Goal: Transaction & Acquisition: Obtain resource

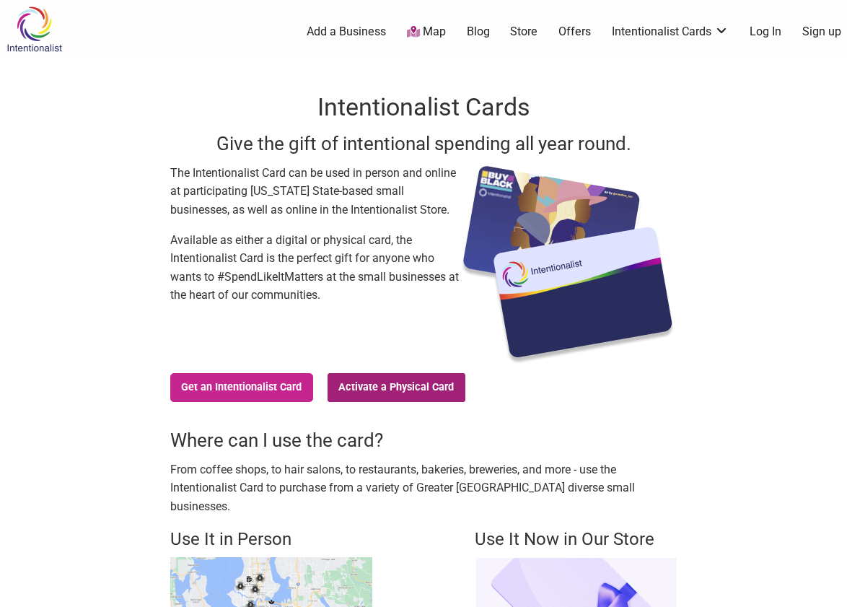
click at [359, 387] on link "Activate a Physical Card" at bounding box center [397, 387] width 138 height 29
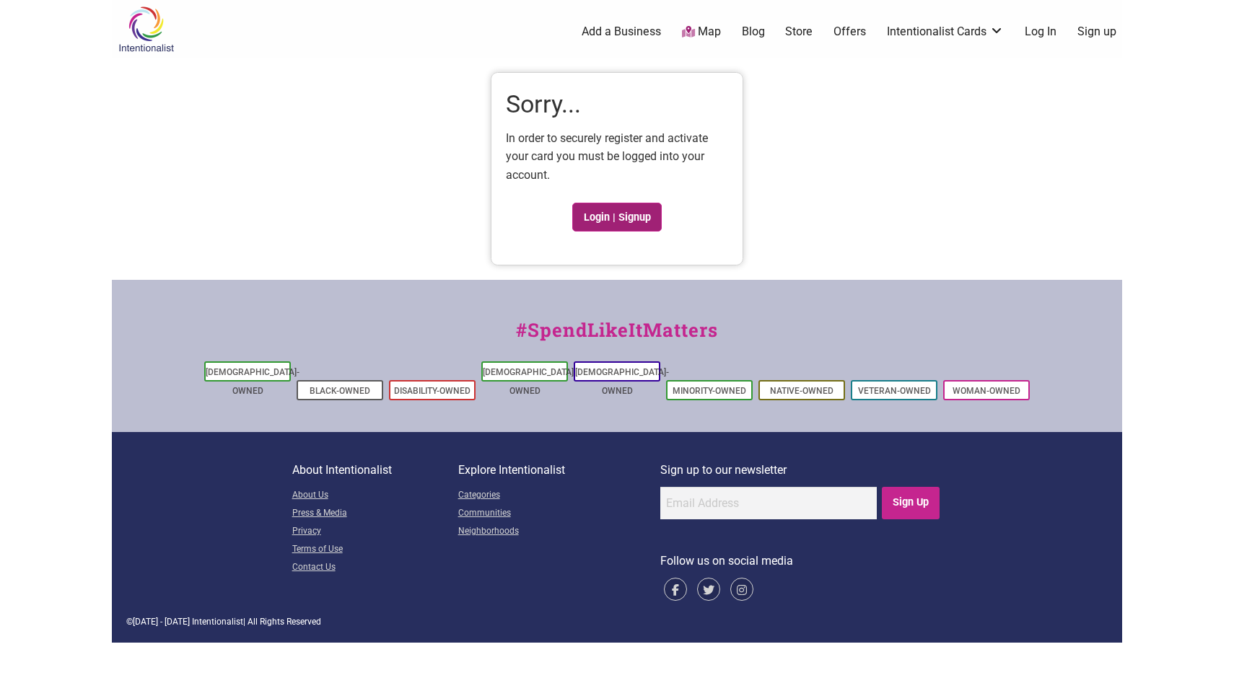
click at [597, 216] on link "Login | Signup" at bounding box center [616, 217] width 89 height 29
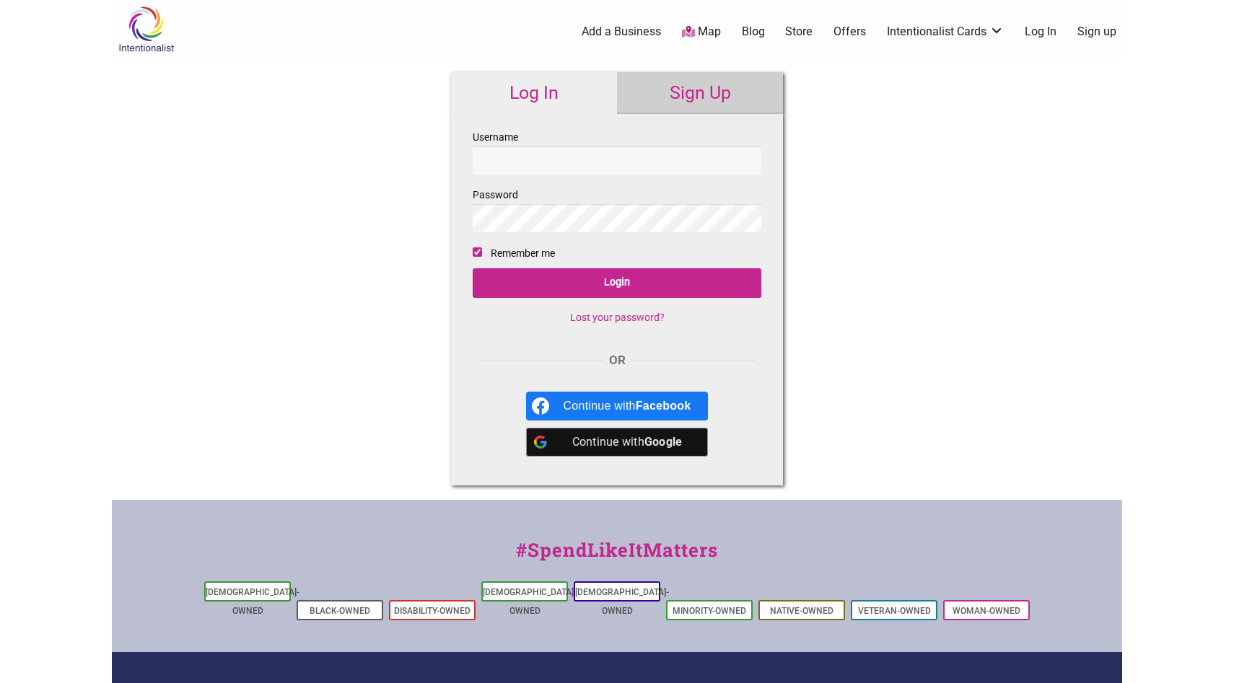
click at [586, 150] on input "Username" at bounding box center [617, 160] width 289 height 28
type input "[EMAIL_ADDRESS][DOMAIN_NAME]"
click at [580, 298] on fieldset "Username [EMAIL_ADDRESS][DOMAIN_NAME] Password Remember me Login Lost your pass…" at bounding box center [617, 232] width 289 height 209
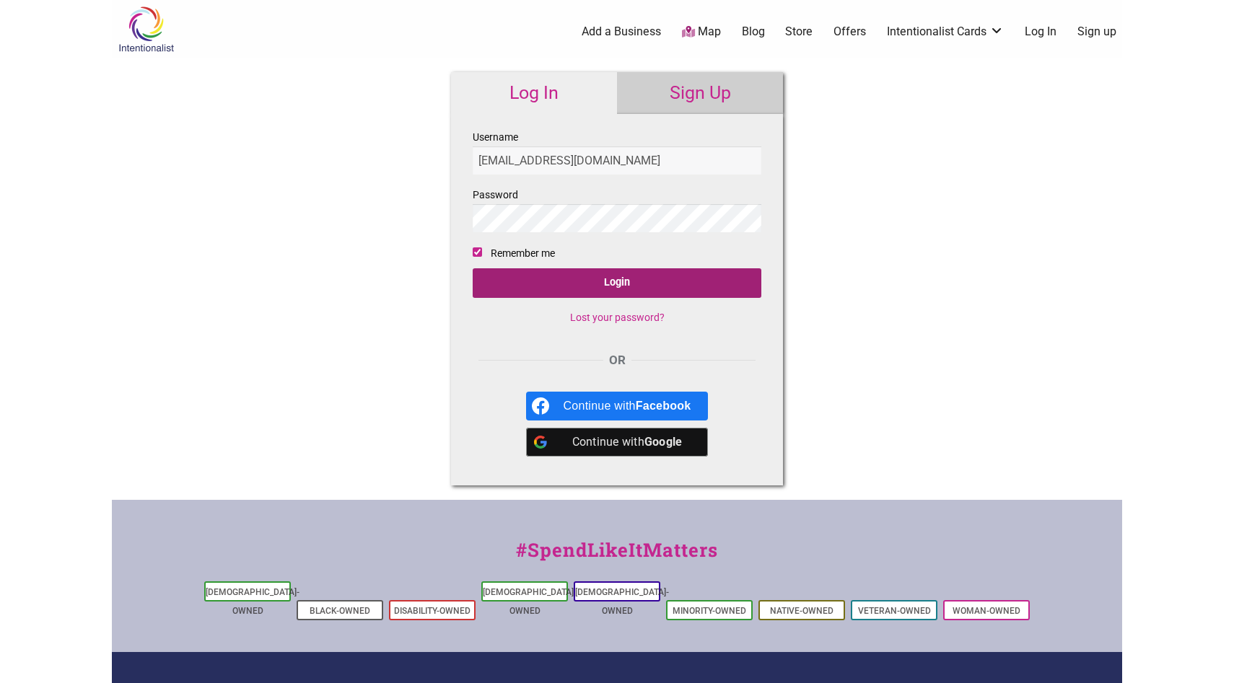
click at [580, 284] on input "Login" at bounding box center [617, 283] width 289 height 30
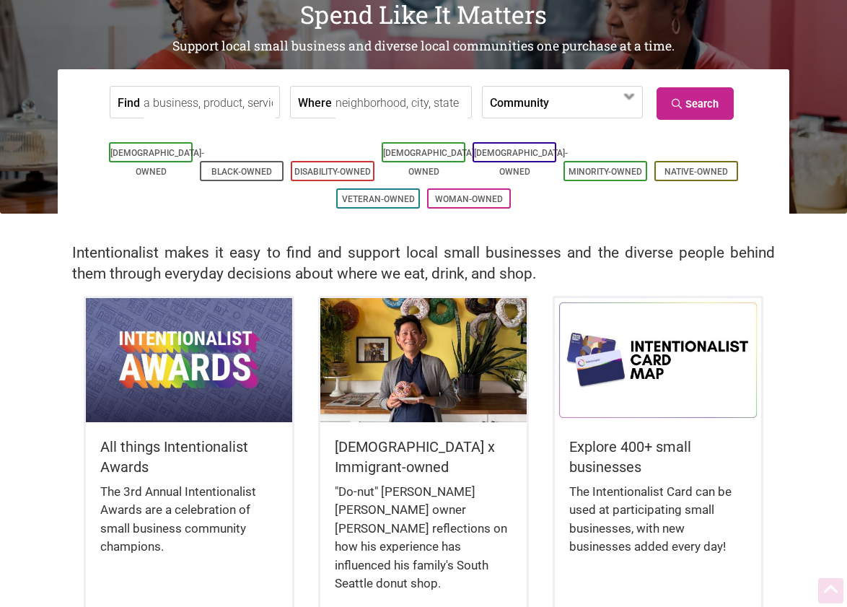
scroll to position [246, 0]
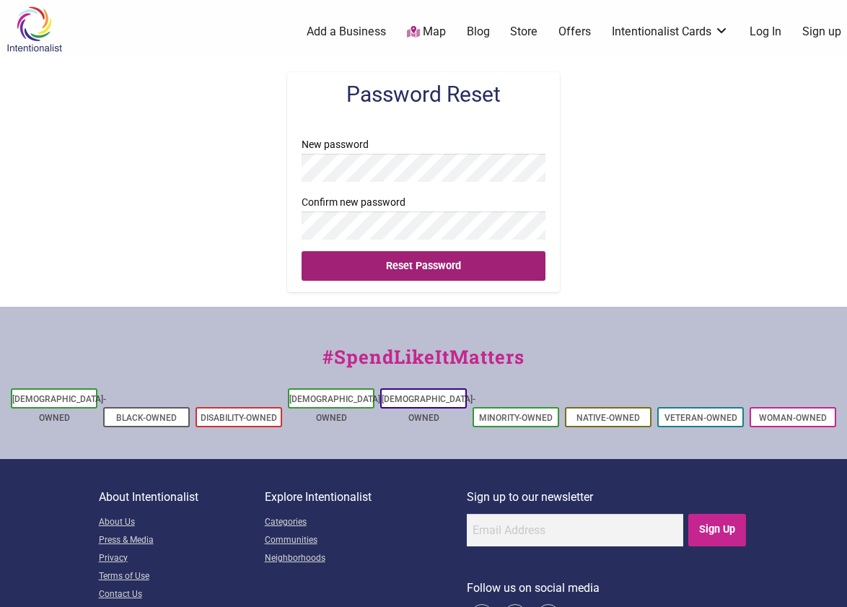
click at [388, 263] on input "Reset Password" at bounding box center [424, 266] width 244 height 30
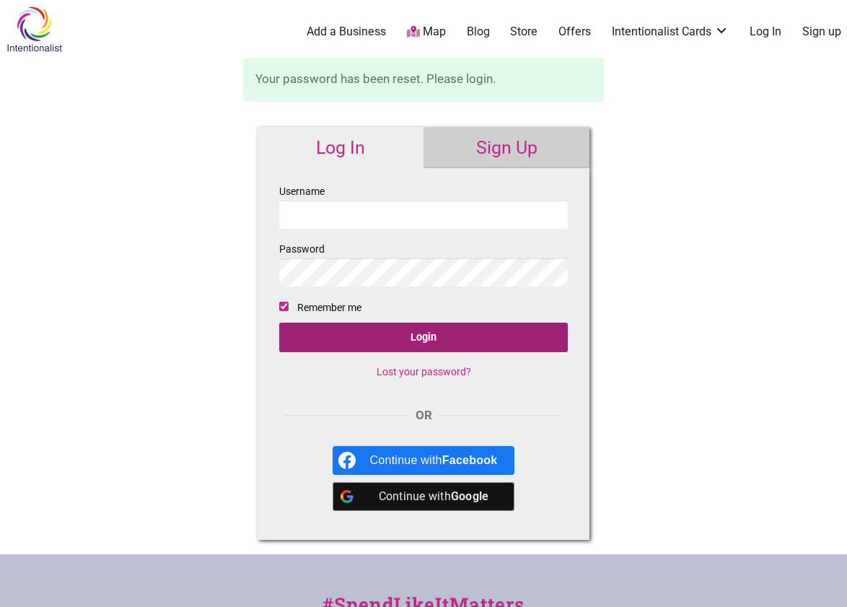
type input "cafecalaveras"
click at [403, 341] on input "Login" at bounding box center [423, 338] width 289 height 30
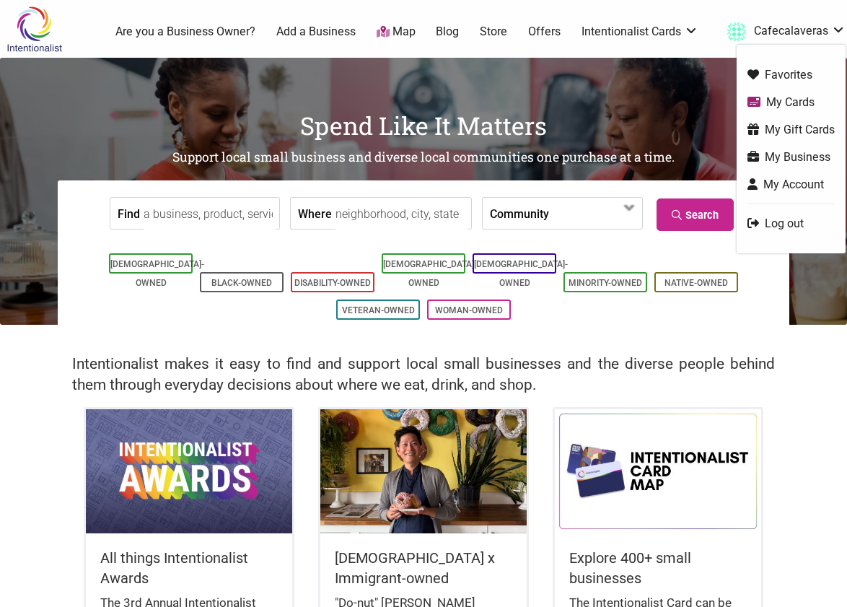
click at [805, 29] on link "Cafecalaveras" at bounding box center [782, 32] width 126 height 26
click at [789, 102] on link "My Cards" at bounding box center [791, 102] width 87 height 17
click at [791, 131] on link "My Gift Cards" at bounding box center [791, 129] width 87 height 17
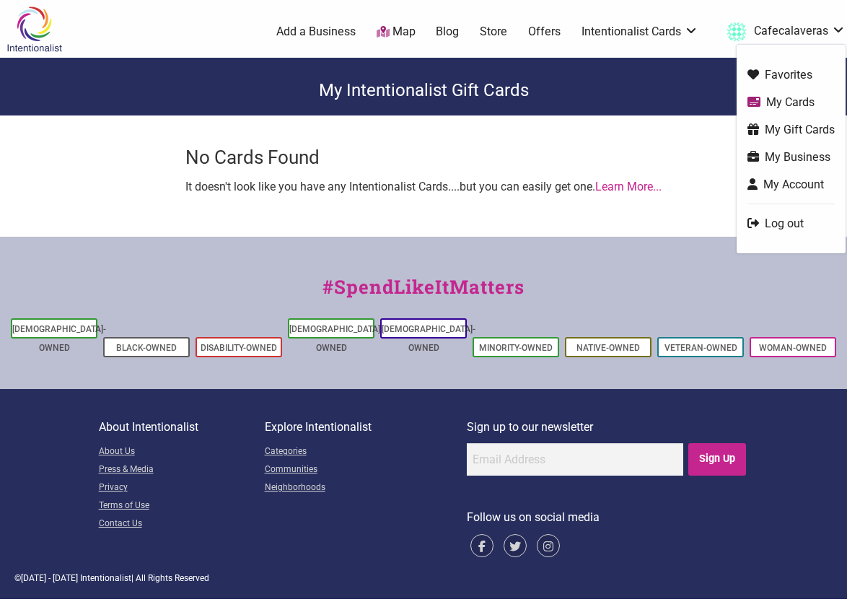
click at [793, 127] on link "My Gift Cards" at bounding box center [791, 129] width 87 height 17
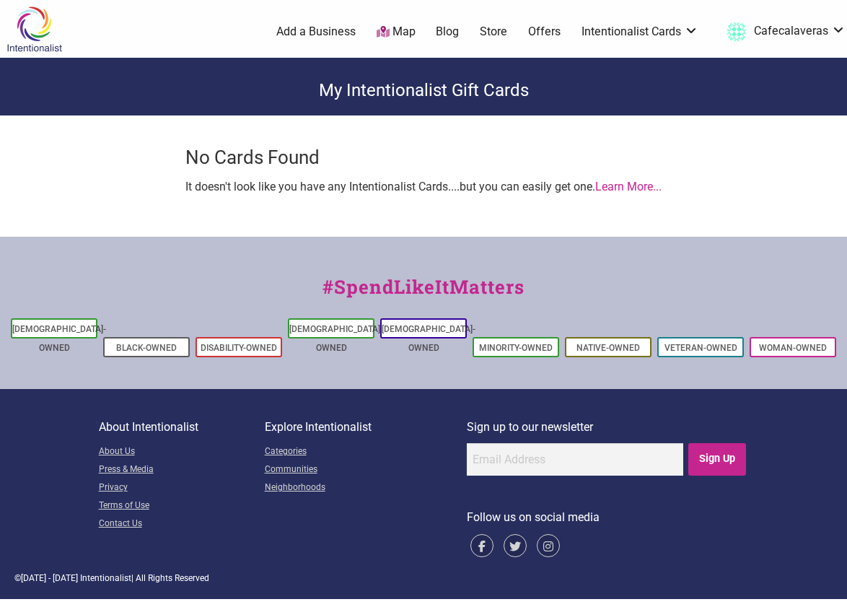
click at [40, 41] on img at bounding box center [34, 29] width 69 height 47
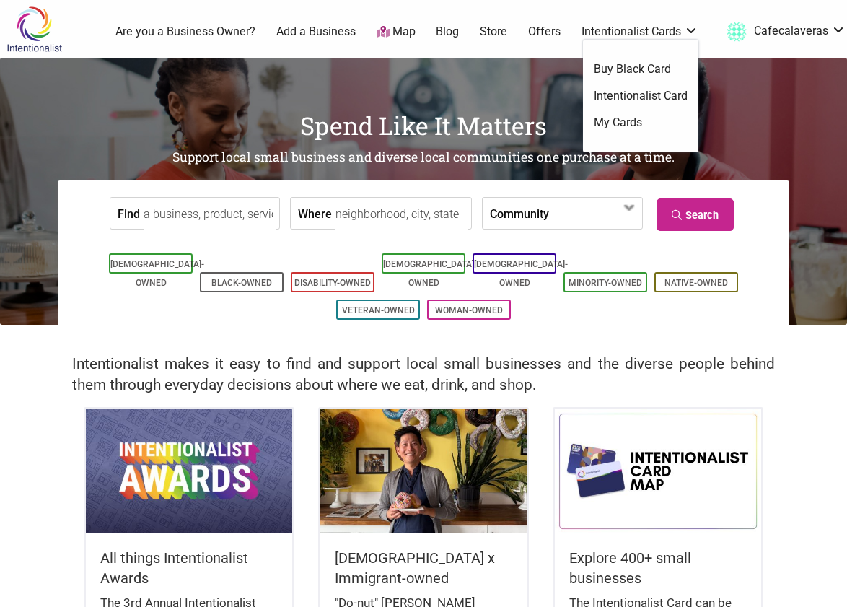
click at [631, 90] on link "Intentionalist Card" at bounding box center [641, 96] width 94 height 16
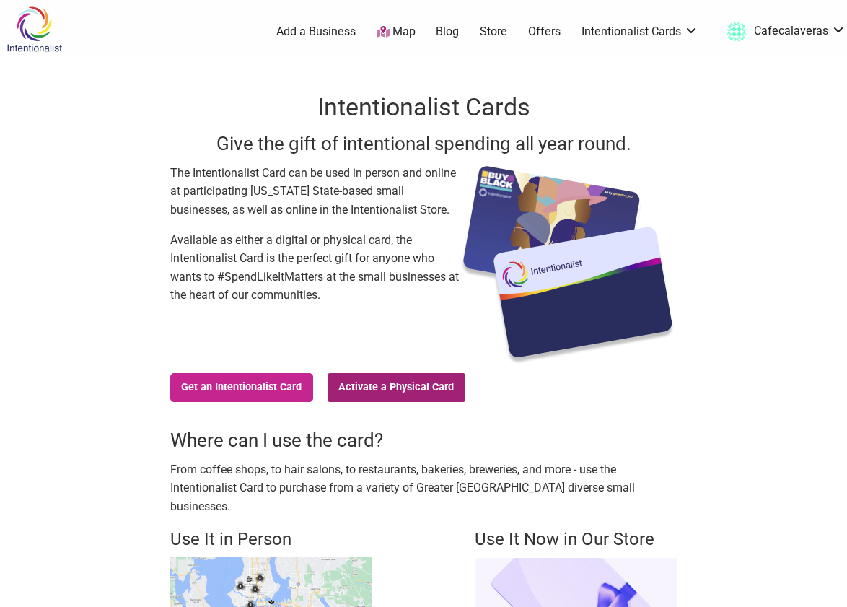
click at [410, 385] on link "Activate a Physical Card" at bounding box center [397, 387] width 138 height 29
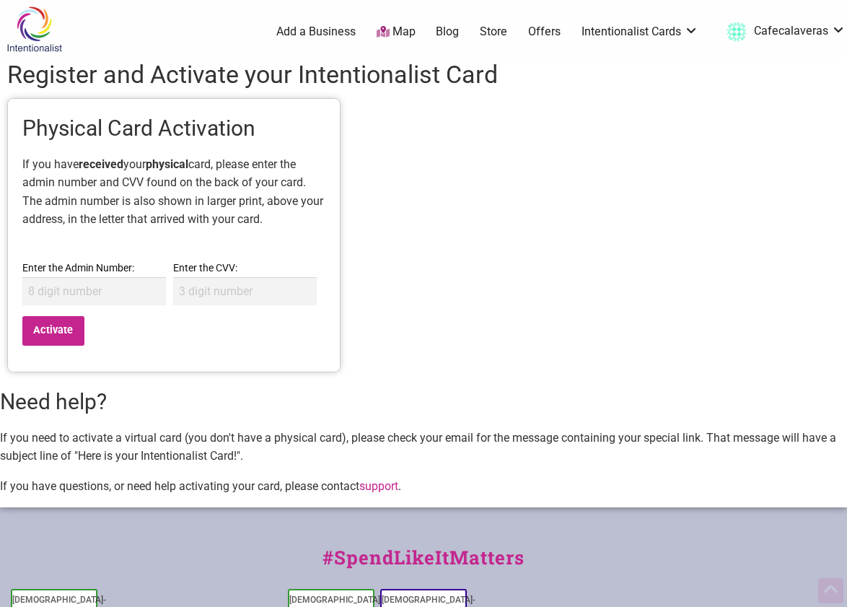
scroll to position [113, 0]
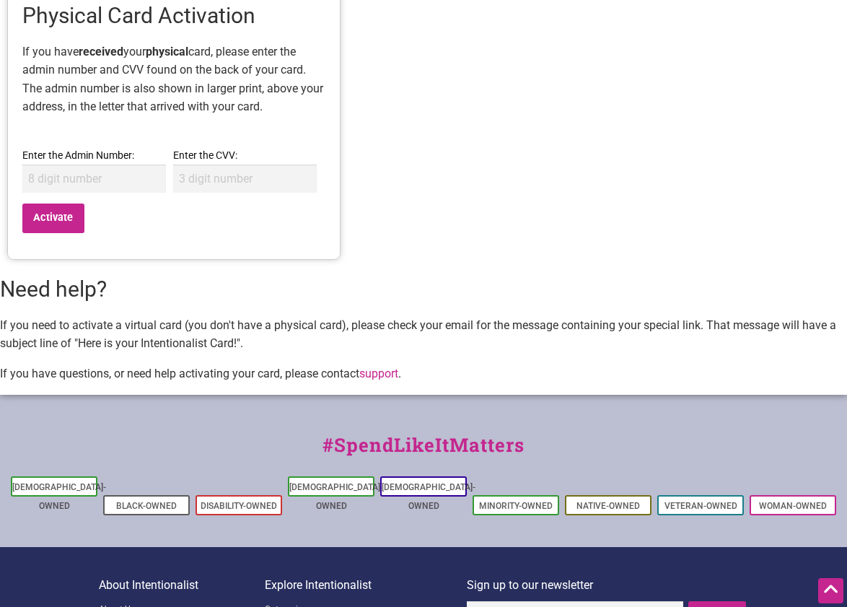
click at [99, 183] on input "Enter the Admin Number:" at bounding box center [94, 179] width 144 height 28
type input "63683064"
click at [230, 186] on input "Enter the CVV:" at bounding box center [245, 179] width 144 height 28
type input "139"
click at [44, 221] on input "Activate" at bounding box center [53, 218] width 62 height 30
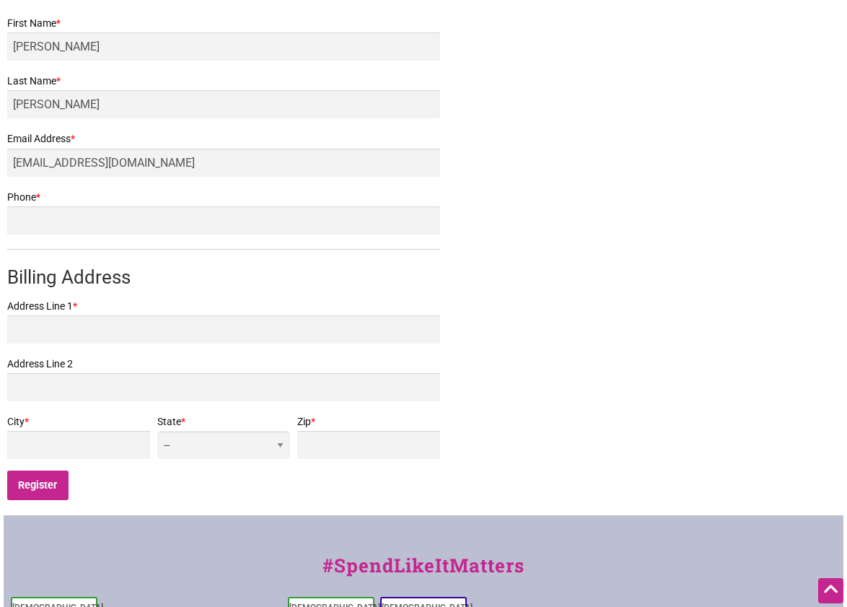
scroll to position [375, 0]
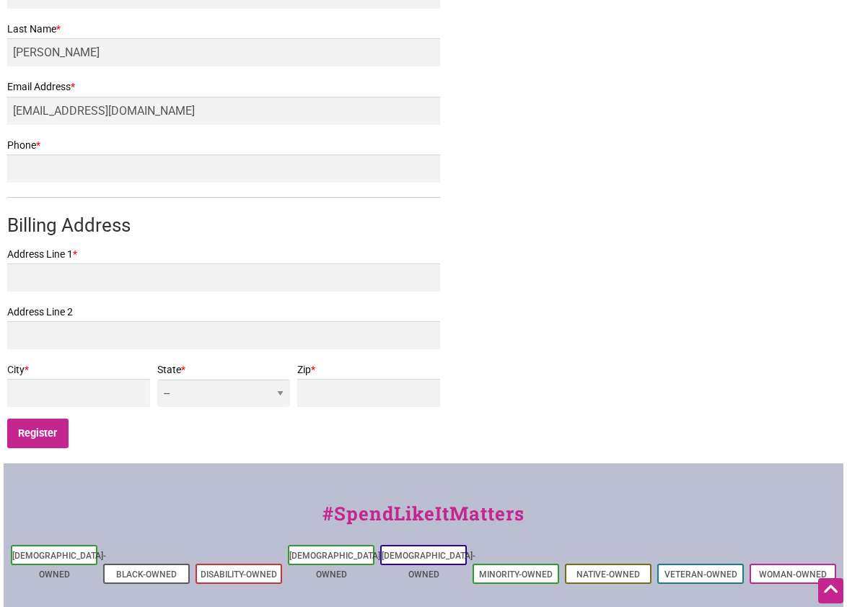
click at [289, 291] on form "First Name * Clarissa Last Name * Griego Email Address * clarissagriego@cafecal…" at bounding box center [223, 210] width 433 height 497
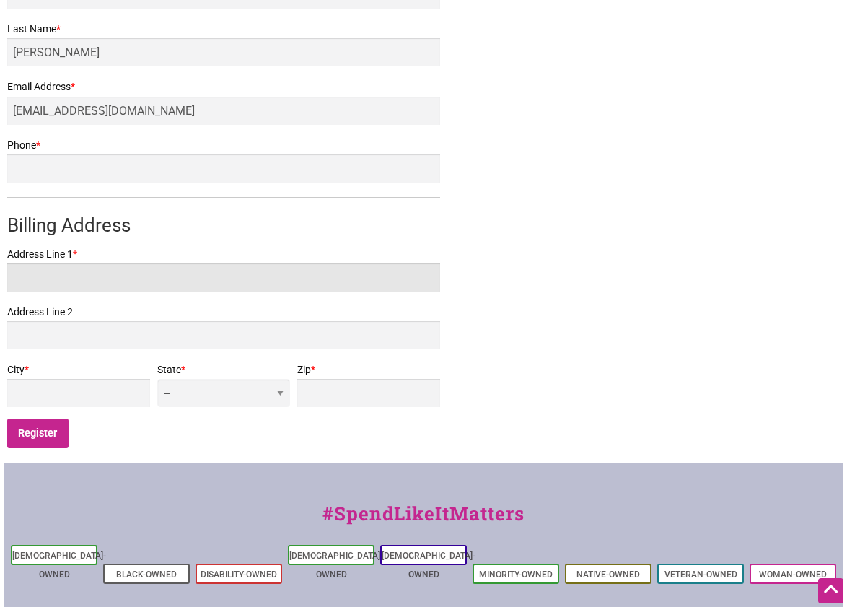
click at [276, 279] on input "Address Line 1 *" at bounding box center [223, 277] width 433 height 28
type input "1722 16th Ave S Unit B"
type input "2068804362"
type input "Seattle"
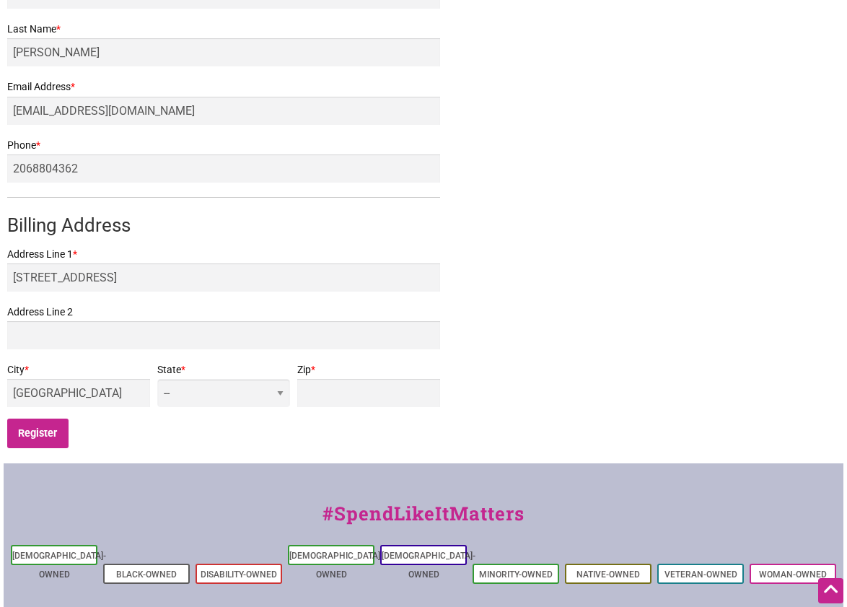
select select "WA"
type input "98144"
click at [177, 350] on form "First Name * Clarissa Last Name * Griego Email Address * clarissagriego@cafecal…" at bounding box center [223, 210] width 433 height 497
click at [52, 437] on input "Register" at bounding box center [37, 433] width 61 height 30
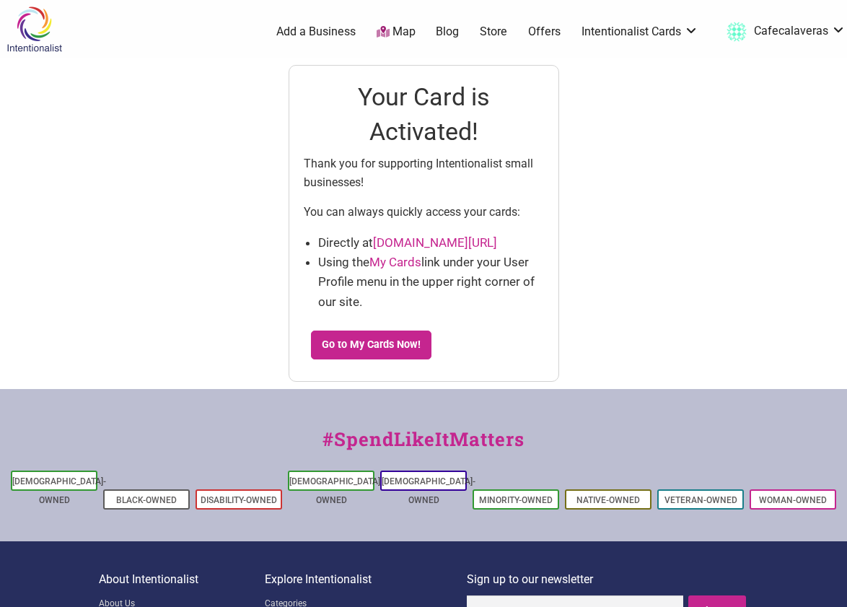
click at [390, 32] on icon at bounding box center [383, 32] width 13 height 12
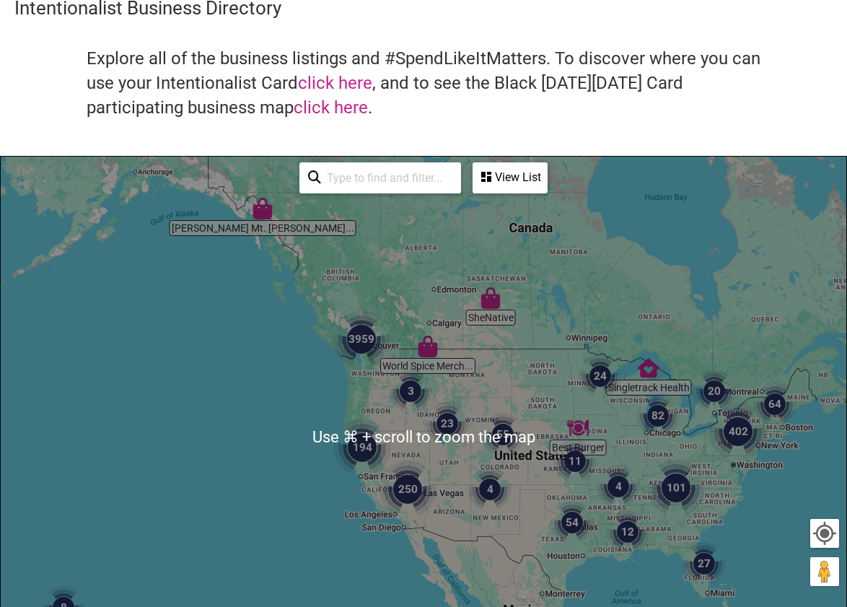
scroll to position [64, 0]
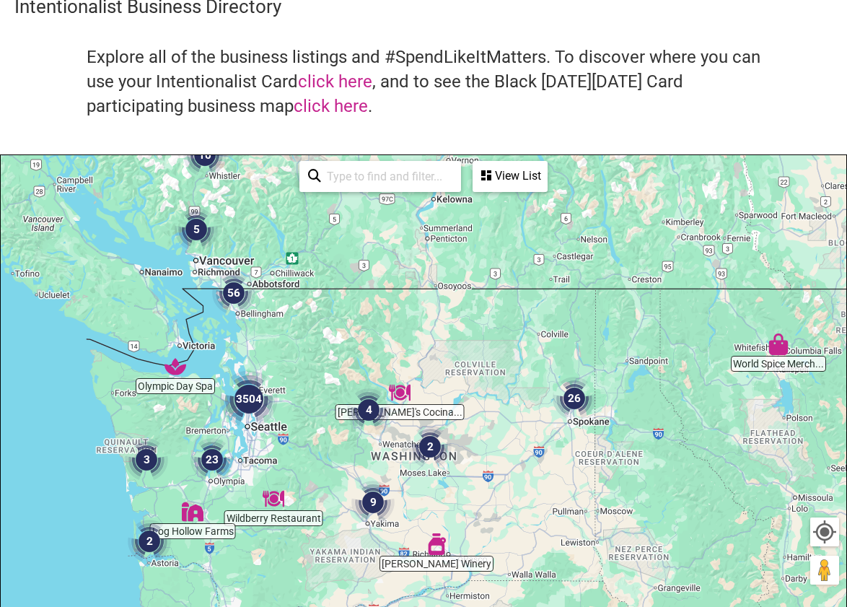
drag, startPoint x: 355, startPoint y: 362, endPoint x: 392, endPoint y: 212, distance: 154.5
click at [392, 212] on div "To navigate, press the arrow keys." at bounding box center [424, 435] width 846 height 561
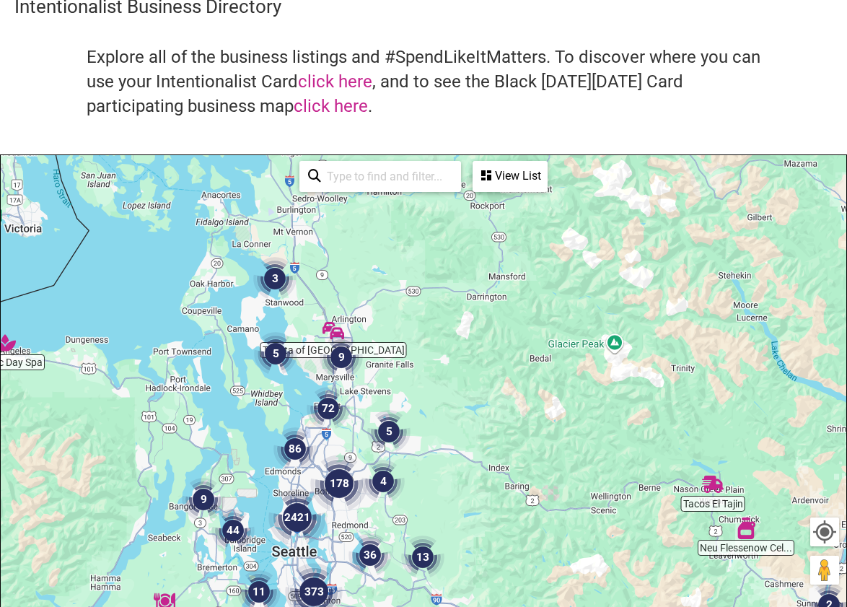
drag, startPoint x: 315, startPoint y: 365, endPoint x: 309, endPoint y: 469, distance: 104.1
click at [309, 469] on img "86" at bounding box center [294, 448] width 43 height 43
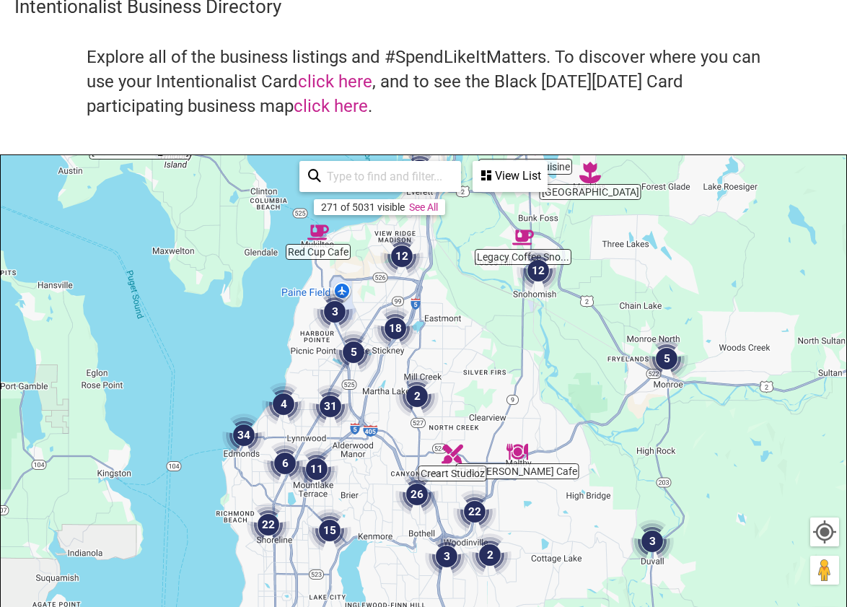
drag, startPoint x: 341, startPoint y: 428, endPoint x: 444, endPoint y: 274, distance: 184.7
click at [444, 275] on div "To navigate, press the arrow keys." at bounding box center [424, 435] width 846 height 561
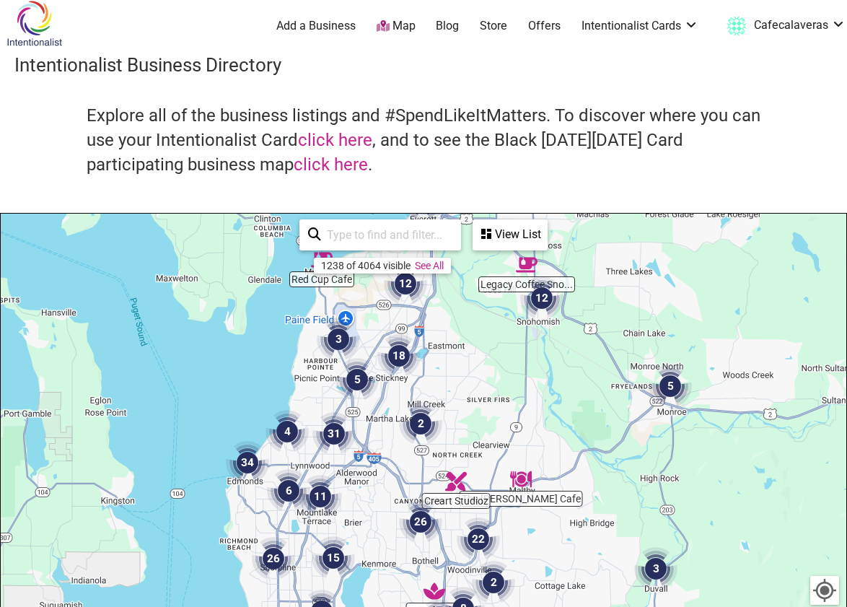
scroll to position [5, 0]
click at [347, 139] on link "click here" at bounding box center [335, 141] width 74 height 20
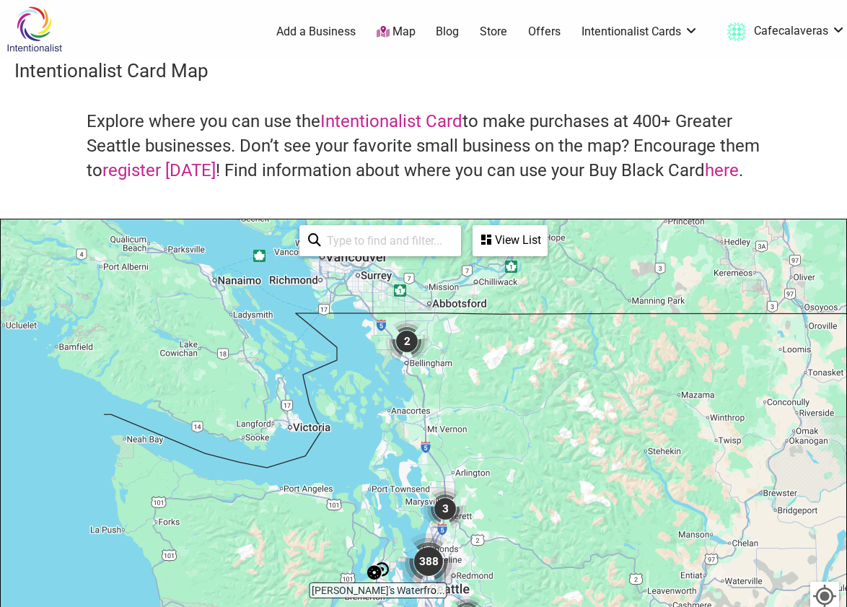
click at [501, 244] on div "View List" at bounding box center [510, 240] width 72 height 27
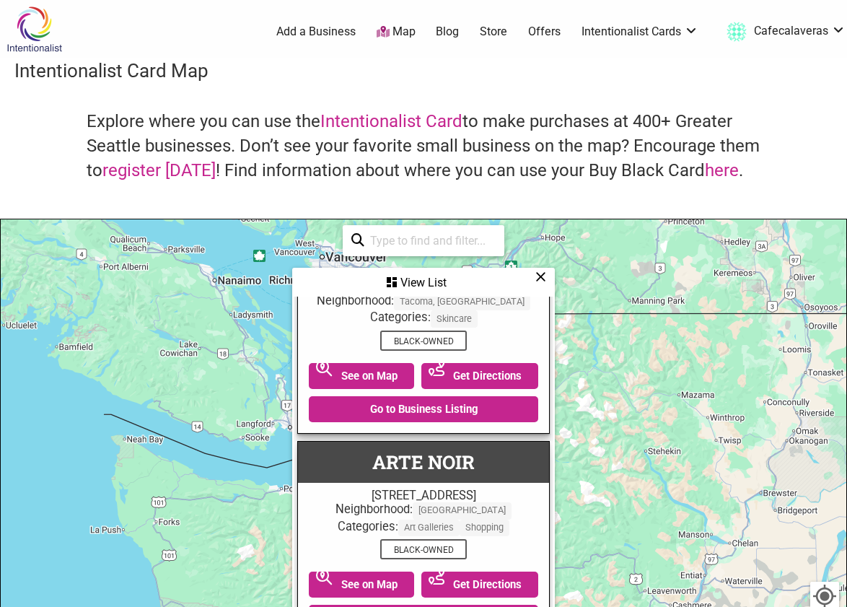
scroll to position [559, 0]
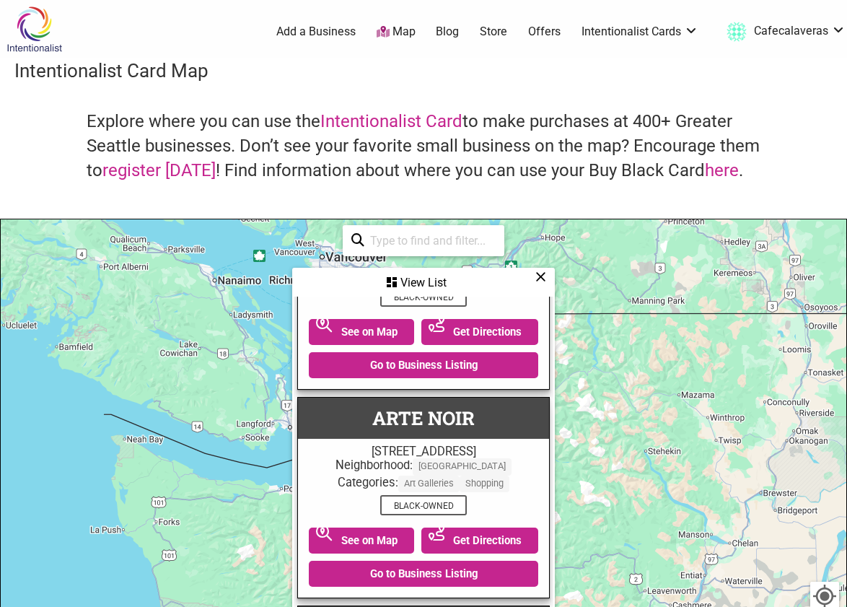
click at [546, 281] on div "View List" at bounding box center [424, 282] width 260 height 27
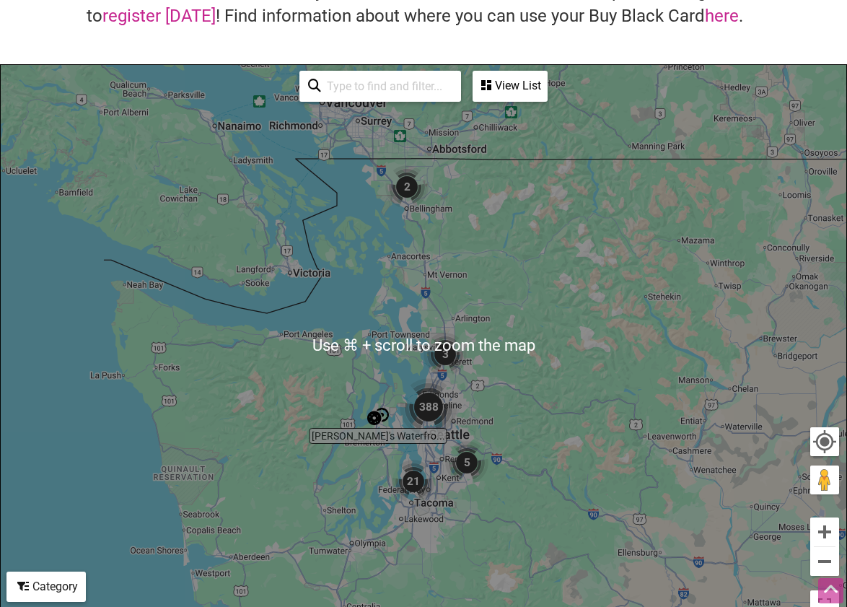
scroll to position [165, 0]
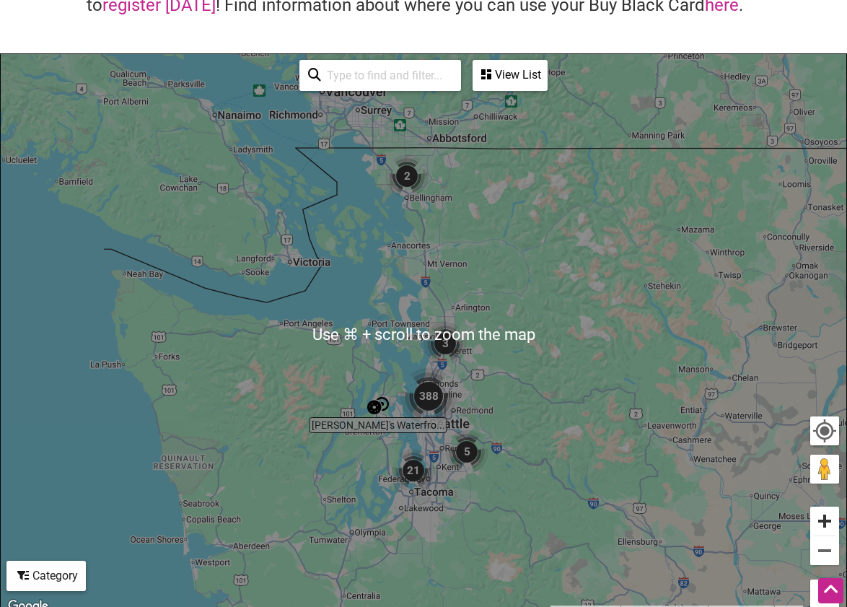
click at [828, 532] on button "Zoom in" at bounding box center [824, 521] width 29 height 29
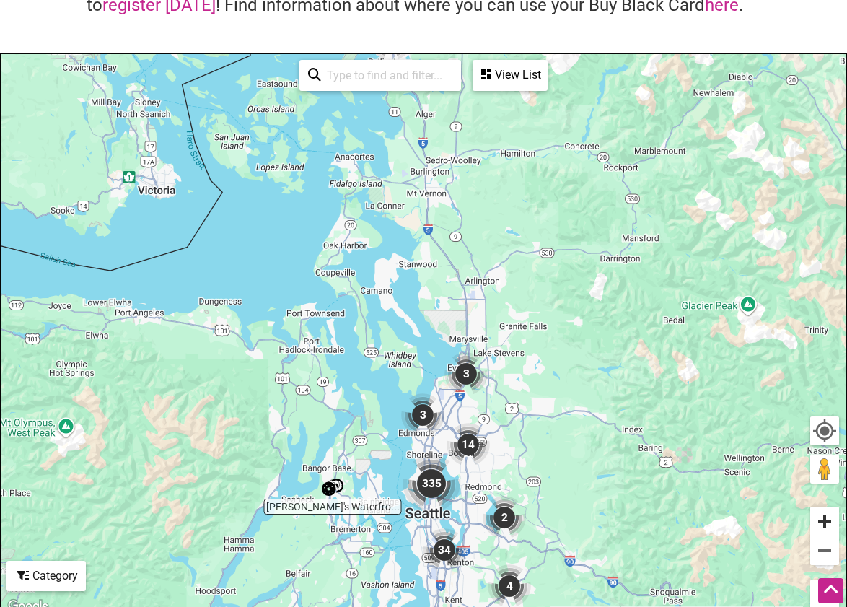
click at [830, 517] on button "Zoom in" at bounding box center [824, 521] width 29 height 29
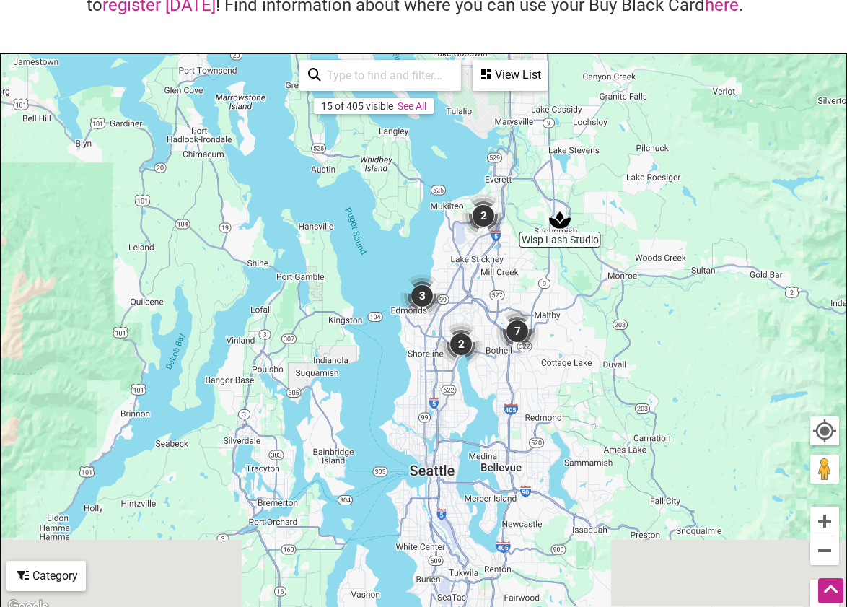
drag, startPoint x: 646, startPoint y: 584, endPoint x: 644, endPoint y: 356, distance: 227.3
click at [644, 357] on div "To navigate, press the arrow keys." at bounding box center [424, 334] width 846 height 561
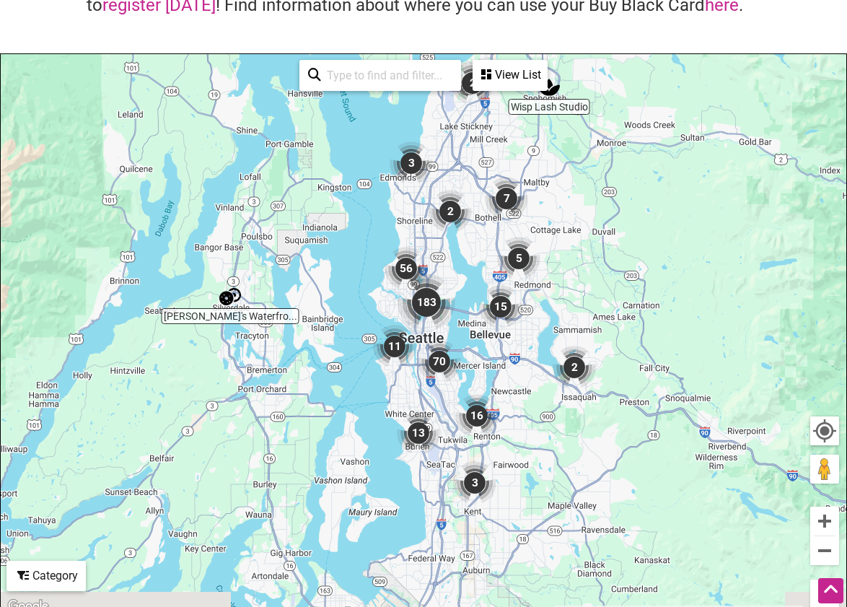
drag, startPoint x: 631, startPoint y: 460, endPoint x: 622, endPoint y: 361, distance: 98.6
click at [622, 361] on div "To navigate, press the arrow keys." at bounding box center [424, 334] width 846 height 561
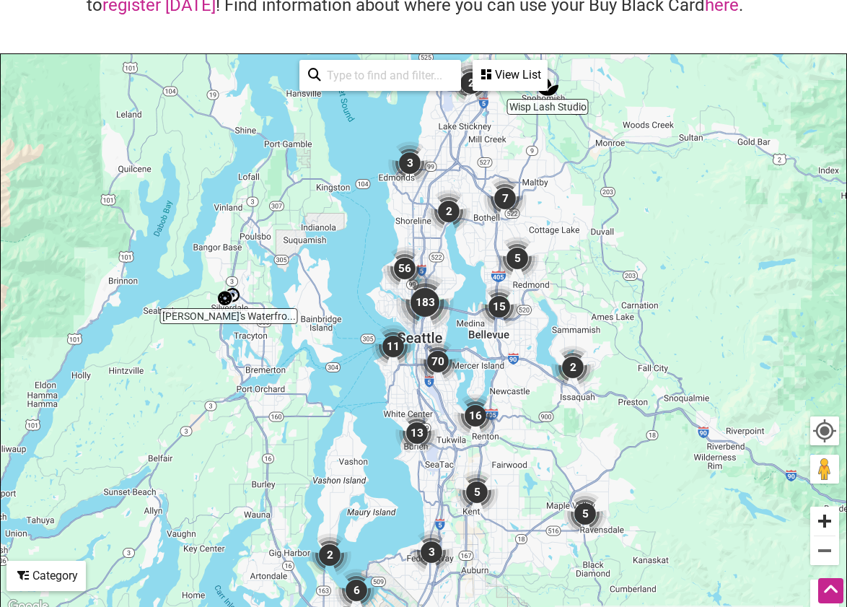
click at [824, 520] on button "Zoom in" at bounding box center [824, 521] width 29 height 29
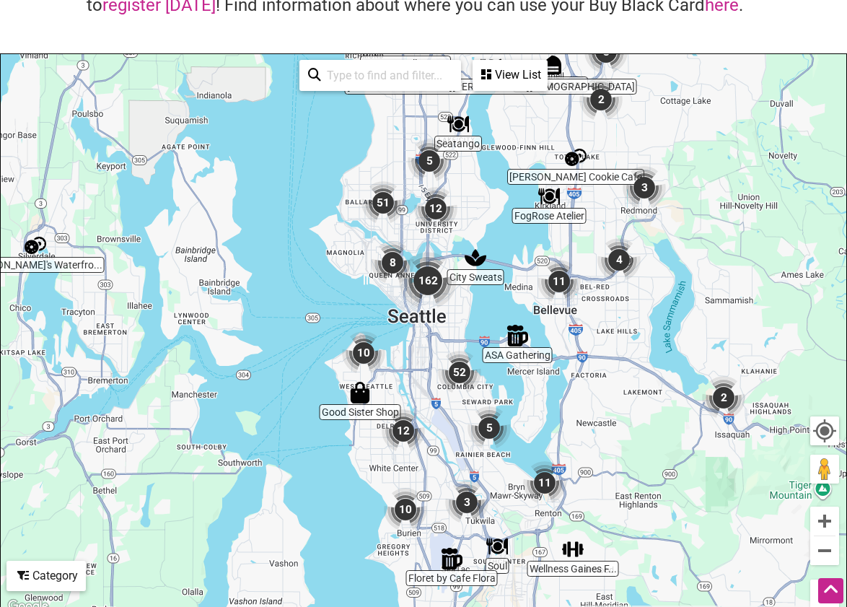
drag, startPoint x: 662, startPoint y: 517, endPoint x: 662, endPoint y: 490, distance: 26.7
click at [662, 490] on div "To navigate, press the arrow keys." at bounding box center [424, 334] width 846 height 561
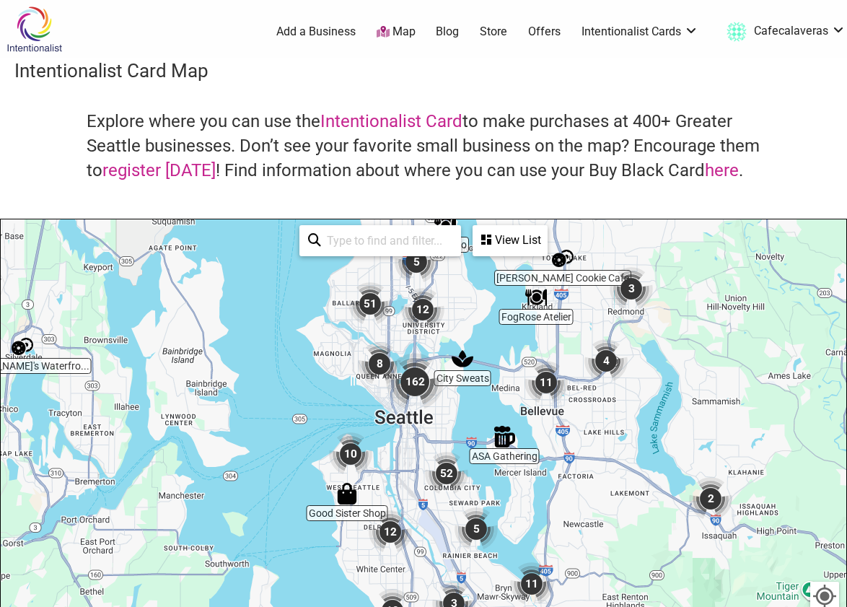
drag, startPoint x: 379, startPoint y: 399, endPoint x: 358, endPoint y: 300, distance: 101.0
click at [358, 300] on div "To navigate, press the arrow keys." at bounding box center [424, 499] width 846 height 561
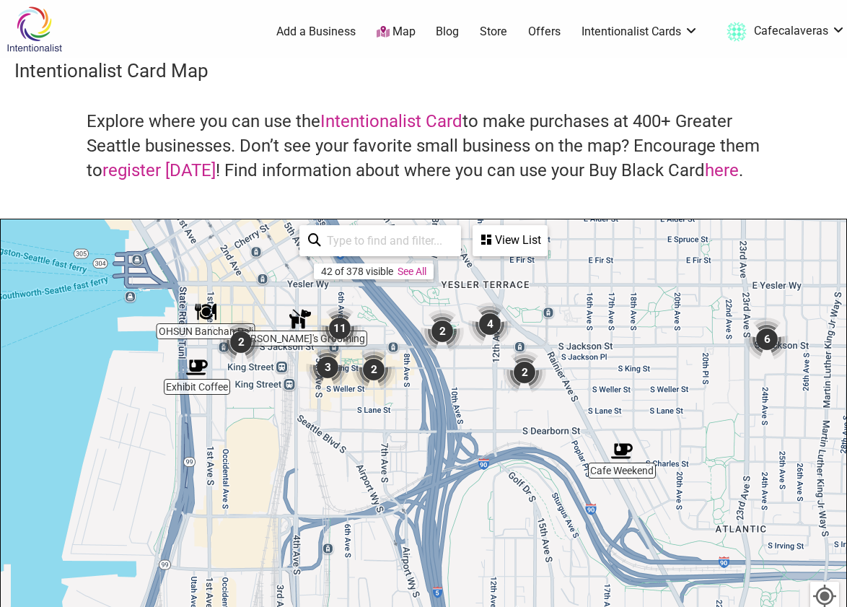
drag, startPoint x: 434, startPoint y: 330, endPoint x: 429, endPoint y: 428, distance: 98.3
click at [429, 428] on div "To navigate, press the arrow keys." at bounding box center [424, 499] width 846 height 561
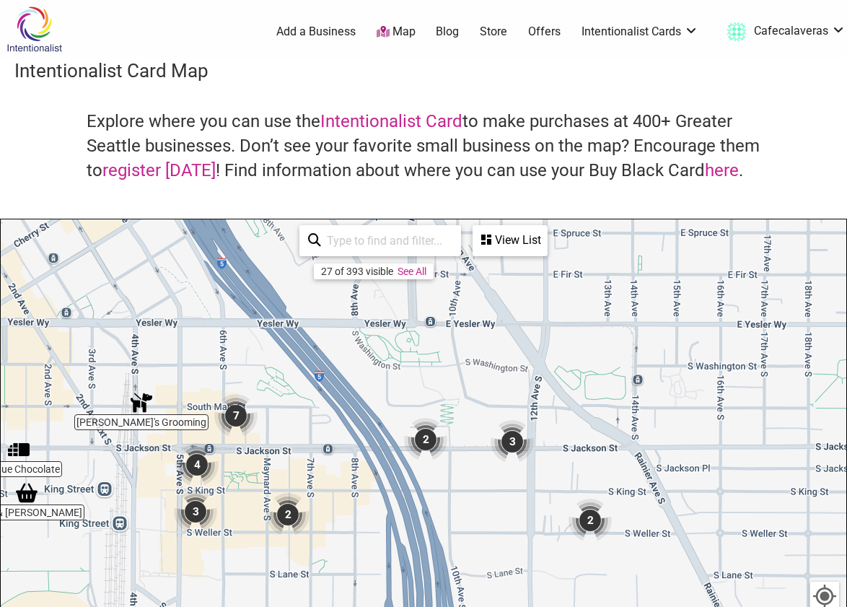
drag, startPoint x: 547, startPoint y: 369, endPoint x: 514, endPoint y: 556, distance: 190.5
click at [514, 556] on div "To navigate, press the arrow keys." at bounding box center [424, 499] width 846 height 561
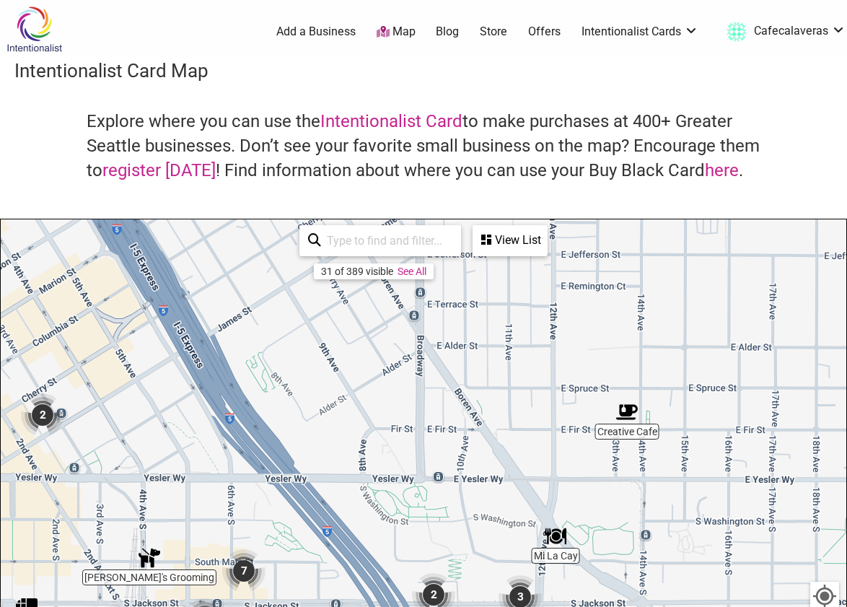
drag, startPoint x: 509, startPoint y: 509, endPoint x: 520, endPoint y: 667, distance: 157.7
click at [520, 606] on html "× Menu 0 Add a Business Map Blog Store Offers Intentionalist Cards Buy Black Ca…" at bounding box center [423, 303] width 847 height 607
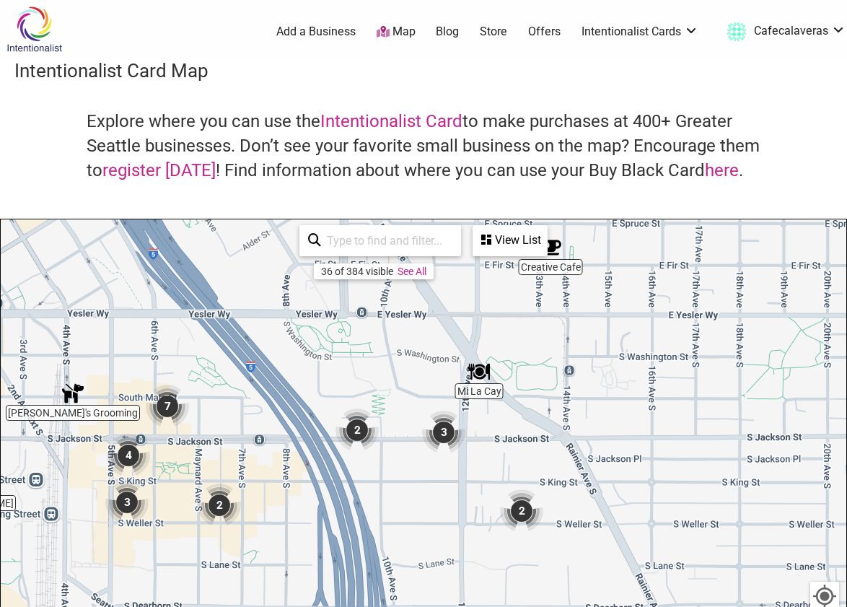
drag, startPoint x: 507, startPoint y: 489, endPoint x: 433, endPoint y: 328, distance: 177.9
click at [433, 328] on div "To navigate, press the arrow keys." at bounding box center [424, 499] width 846 height 561
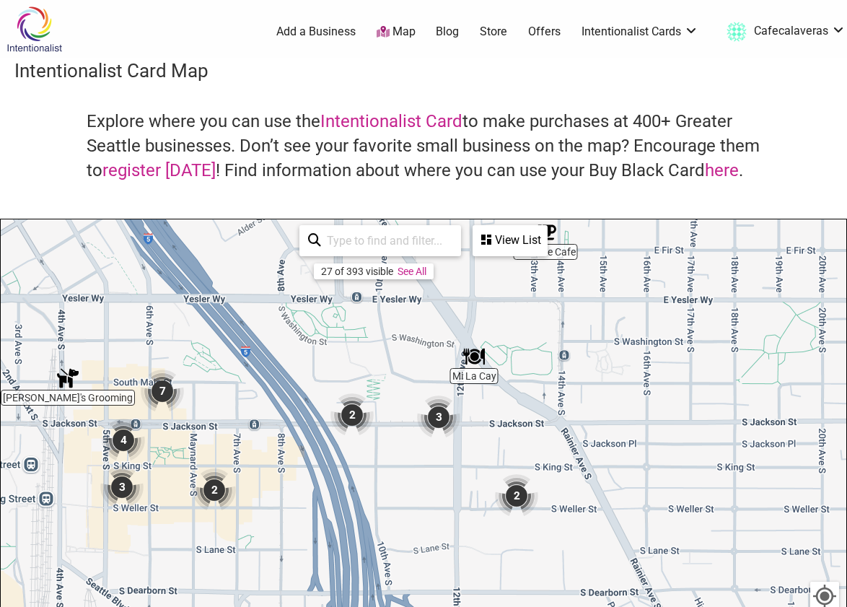
click at [515, 496] on img "2" at bounding box center [516, 495] width 43 height 43
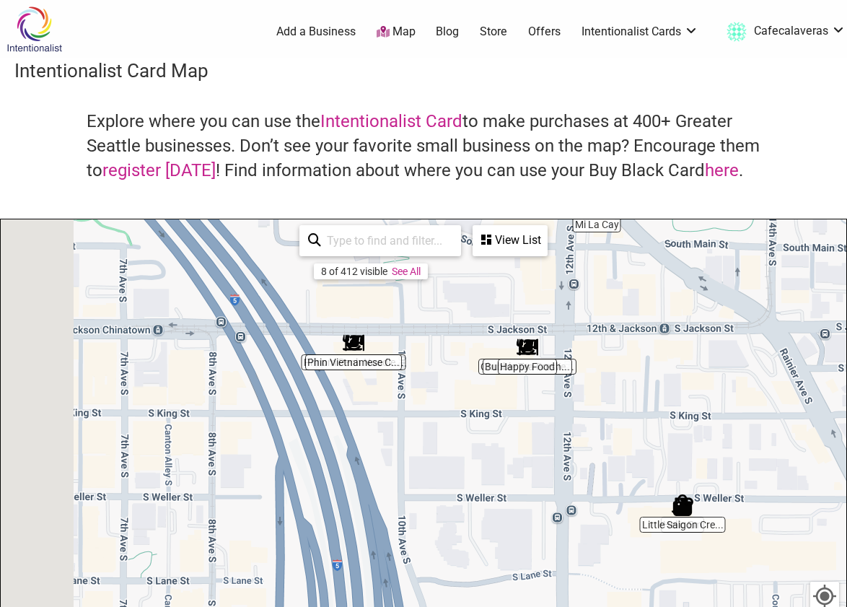
drag, startPoint x: 336, startPoint y: 499, endPoint x: 540, endPoint y: 486, distance: 203.8
click at [540, 486] on div "To navigate, press the arrow keys." at bounding box center [424, 499] width 846 height 561
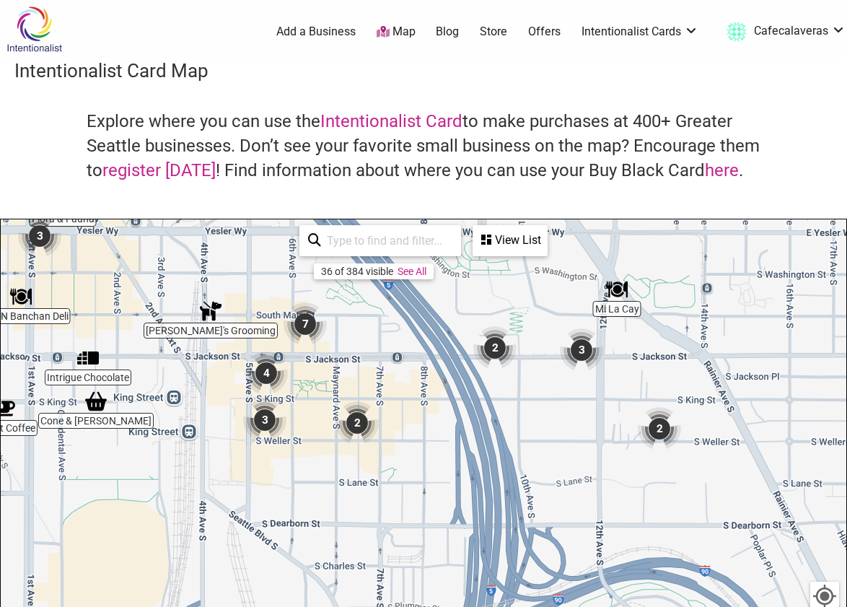
drag, startPoint x: 468, startPoint y: 475, endPoint x: 429, endPoint y: 211, distance: 266.2
click at [429, 211] on div "Intentionalist Card Map Explore where you can use the Intentionalist Card to ma…" at bounding box center [423, 420] width 847 height 724
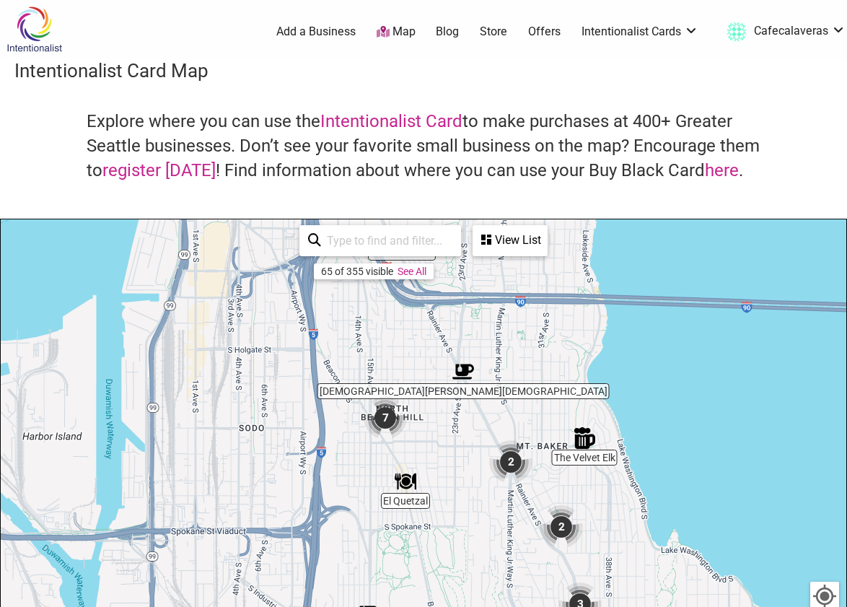
drag, startPoint x: 492, startPoint y: 518, endPoint x: 361, endPoint y: 418, distance: 164.2
click at [364, 418] on img "7" at bounding box center [385, 417] width 43 height 43
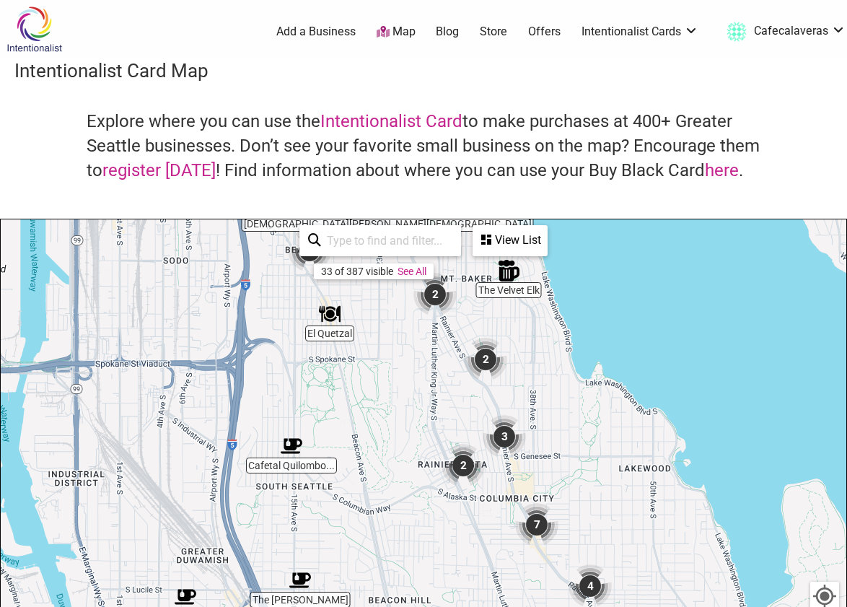
drag, startPoint x: 460, startPoint y: 544, endPoint x: 398, endPoint y: 394, distance: 162.4
click at [398, 394] on div "To navigate, press the arrow keys." at bounding box center [424, 499] width 846 height 561
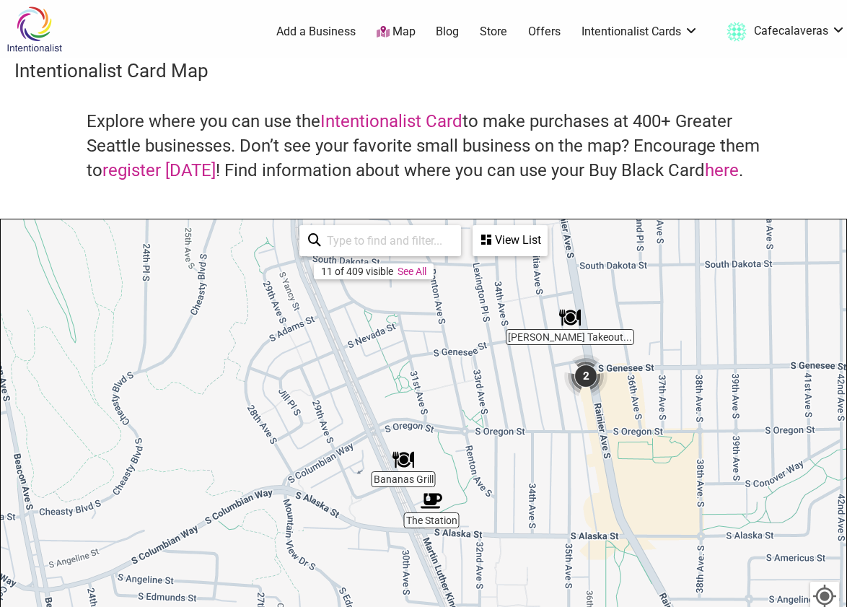
drag, startPoint x: 459, startPoint y: 469, endPoint x: 444, endPoint y: 318, distance: 151.6
click at [442, 320] on div "To navigate, press the arrow keys." at bounding box center [424, 499] width 846 height 561
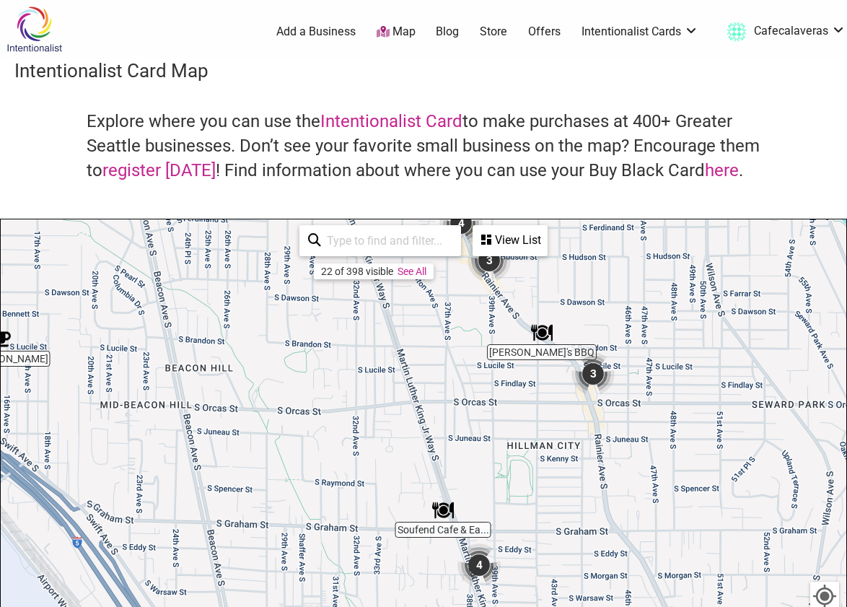
drag, startPoint x: 463, startPoint y: 490, endPoint x: 366, endPoint y: 334, distance: 183.4
click at [366, 334] on div "To navigate, press the arrow keys." at bounding box center [424, 499] width 846 height 561
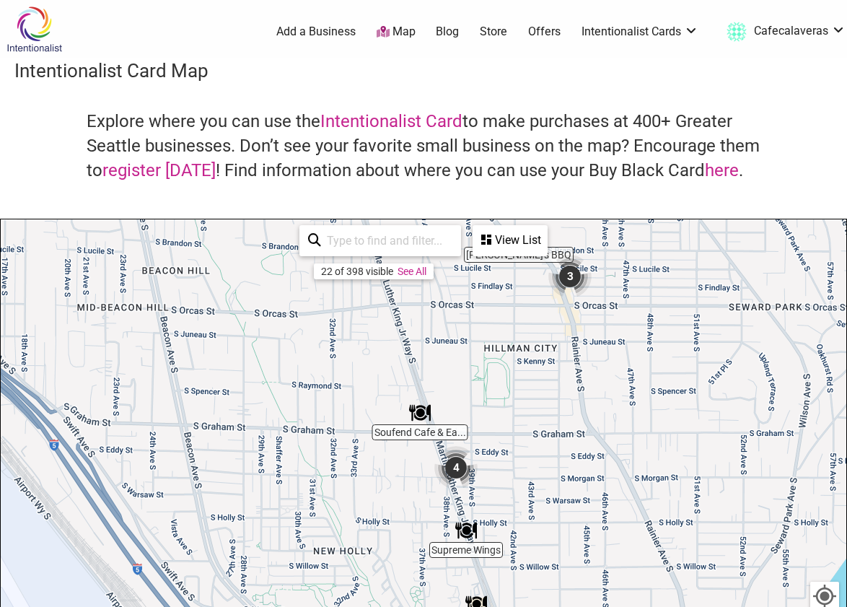
drag, startPoint x: 484, startPoint y: 475, endPoint x: 453, endPoint y: 359, distance: 120.9
click at [453, 359] on div "To navigate, press the arrow keys." at bounding box center [424, 499] width 846 height 561
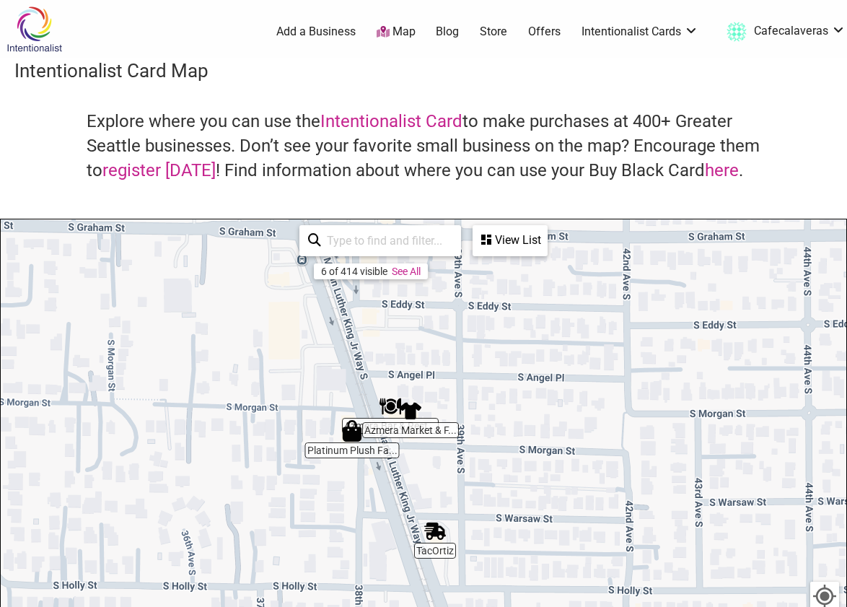
drag, startPoint x: 466, startPoint y: 450, endPoint x: 447, endPoint y: 294, distance: 156.3
click at [447, 294] on div "To navigate, press the arrow keys." at bounding box center [424, 499] width 846 height 561
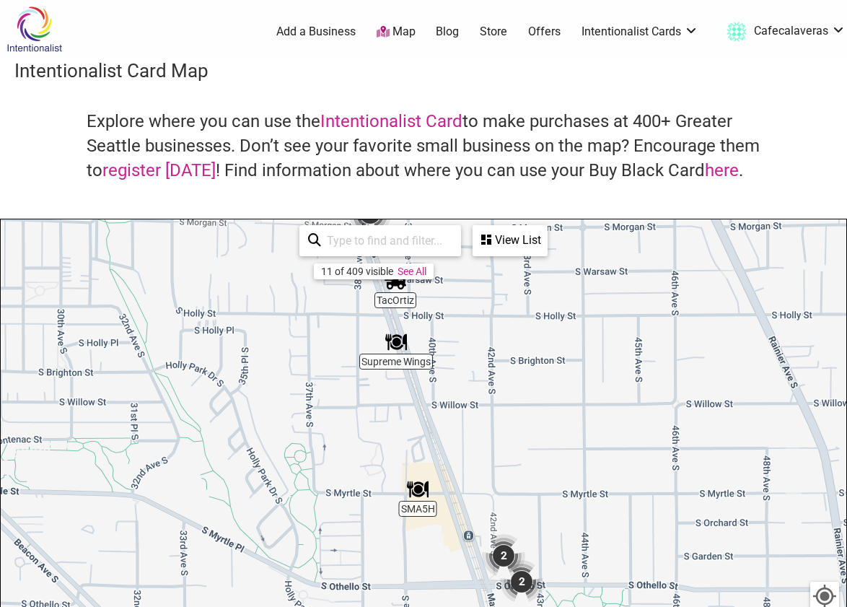
drag, startPoint x: 448, startPoint y: 576, endPoint x: 385, endPoint y: 356, distance: 228.2
click at [385, 359] on div "To navigate, press the arrow keys." at bounding box center [424, 499] width 846 height 561
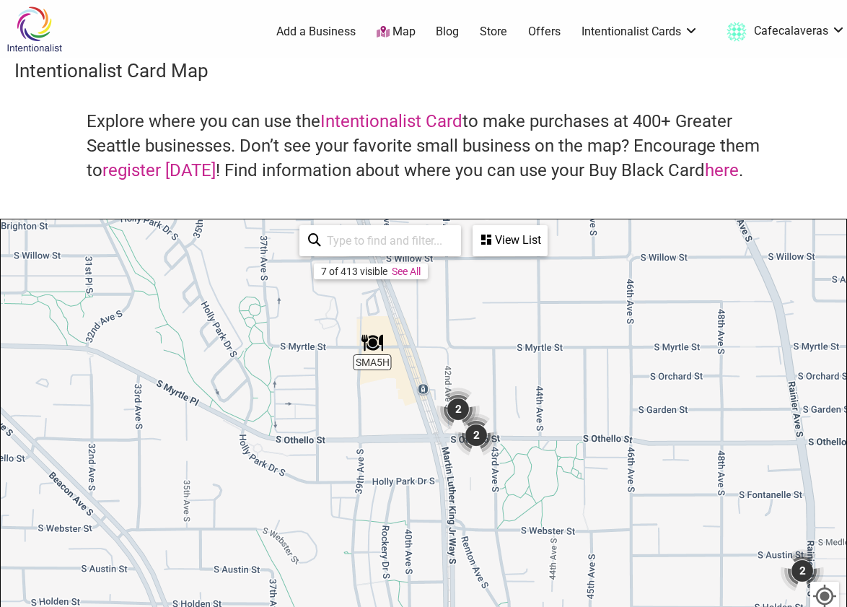
drag, startPoint x: 452, startPoint y: 470, endPoint x: 414, endPoint y: 460, distance: 38.7
click at [415, 460] on div "To navigate, press the arrow keys." at bounding box center [424, 499] width 846 height 561
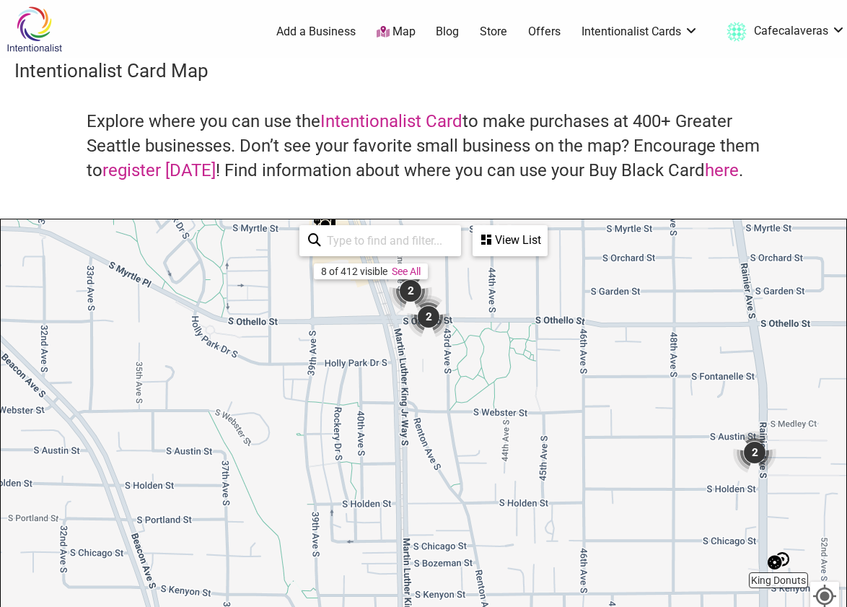
drag, startPoint x: 444, startPoint y: 523, endPoint x: 387, endPoint y: 367, distance: 166.4
click at [387, 367] on div "To navigate, press the arrow keys." at bounding box center [424, 499] width 846 height 561
